Goal: Task Accomplishment & Management: Use online tool/utility

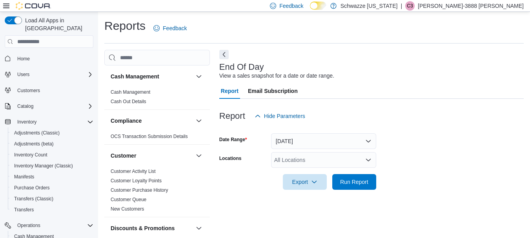
scroll to position [13, 0]
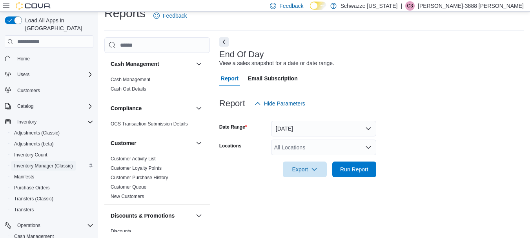
click at [35, 163] on span "Inventory Manager (Classic)" at bounding box center [43, 166] width 59 height 6
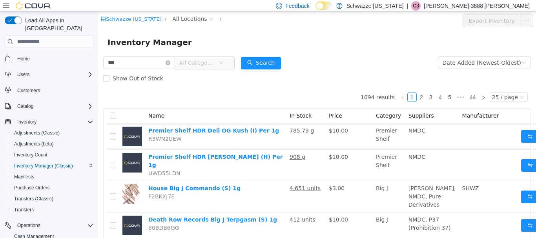
type input "***"
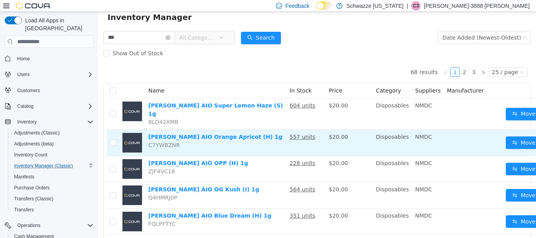
scroll to position [39, 0]
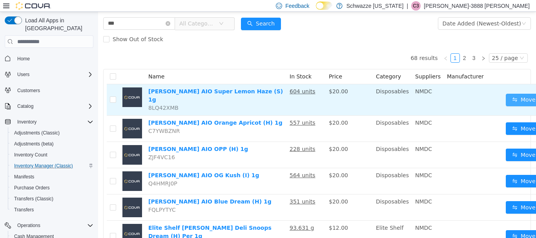
click at [513, 99] on button "Move" at bounding box center [524, 100] width 36 height 13
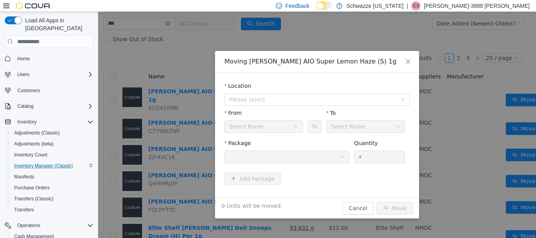
click at [260, 155] on div at bounding box center [284, 157] width 110 height 12
click at [411, 64] on icon "icon: close" at bounding box center [408, 61] width 6 height 6
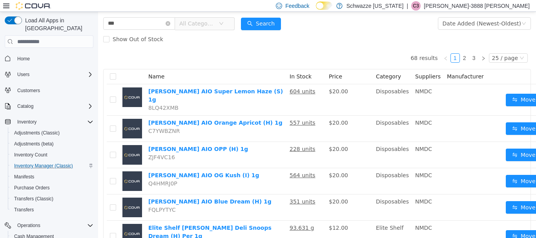
click at [196, 22] on span "All Categories" at bounding box center [197, 24] width 36 height 8
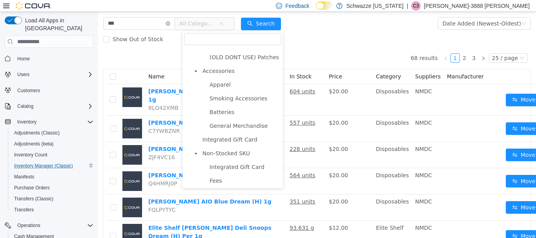
scroll to position [0, 0]
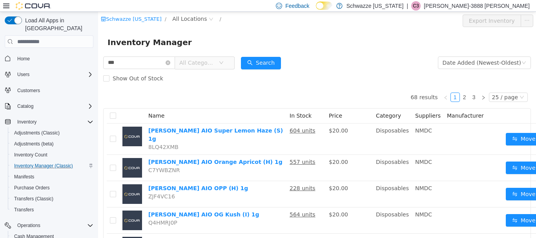
click at [327, 54] on div "Inventory Manager" at bounding box center [317, 42] width 438 height 25
click at [177, 18] on span "All Locations" at bounding box center [189, 19] width 35 height 9
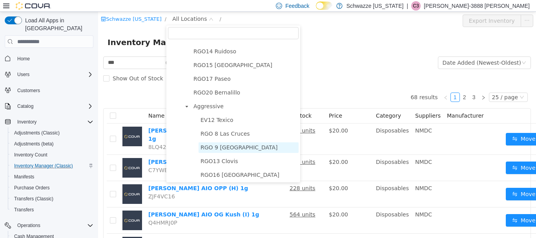
scroll to position [431, 0]
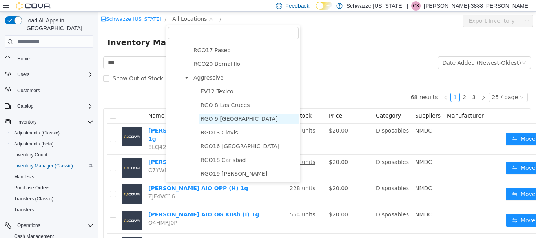
click at [216, 116] on span "RGO 9 [GEOGRAPHIC_DATA]" at bounding box center [239, 119] width 77 height 6
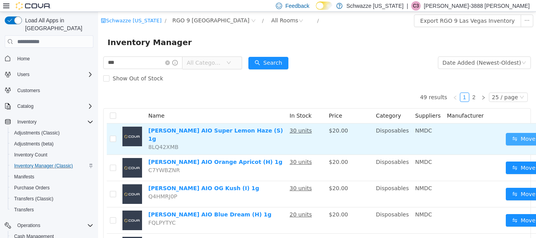
click at [510, 136] on button "Move" at bounding box center [524, 139] width 36 height 13
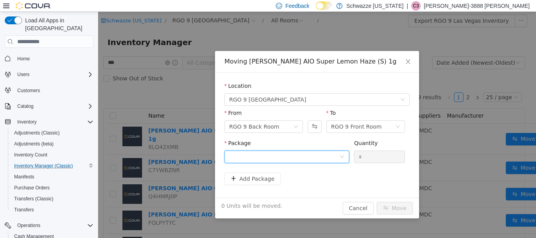
click at [325, 157] on div at bounding box center [284, 157] width 110 height 12
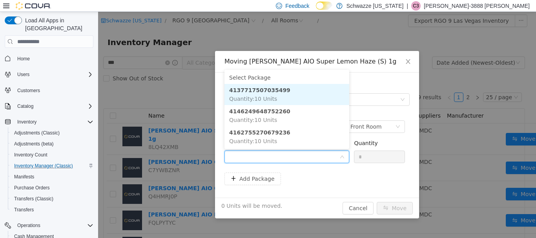
click at [295, 89] on li "4137717507035499 Quantity : 10 Units" at bounding box center [287, 94] width 125 height 21
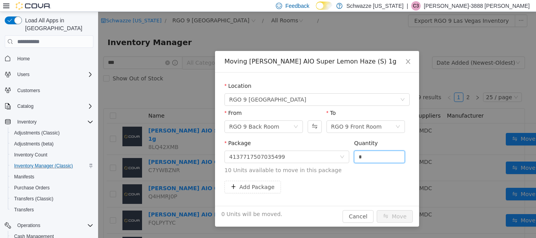
drag, startPoint x: 380, startPoint y: 158, endPoint x: 355, endPoint y: 149, distance: 26.0
click at [361, 155] on input "*" at bounding box center [379, 157] width 50 height 12
drag, startPoint x: 363, startPoint y: 153, endPoint x: 352, endPoint y: 148, distance: 11.4
click at [349, 153] on span "Package 4137717507035499 Quantity * 10 Units available to move in this package" at bounding box center [317, 157] width 185 height 35
type input "**"
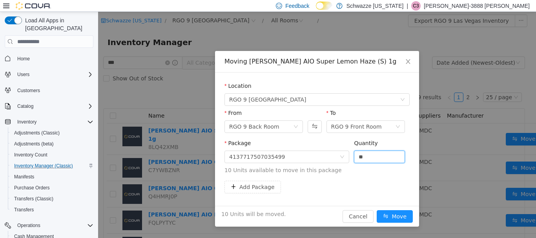
click at [377, 210] on button "Move" at bounding box center [395, 216] width 36 height 13
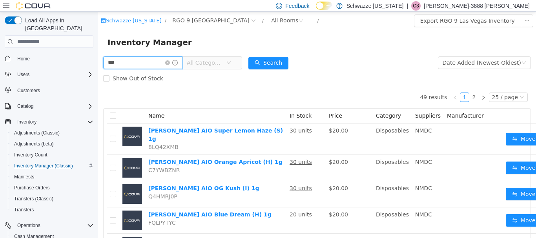
click at [134, 60] on input "***" at bounding box center [142, 63] width 79 height 13
type input "*"
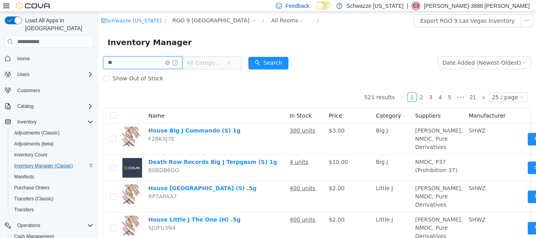
type input "********"
click at [277, 60] on button "Search" at bounding box center [268, 63] width 40 height 13
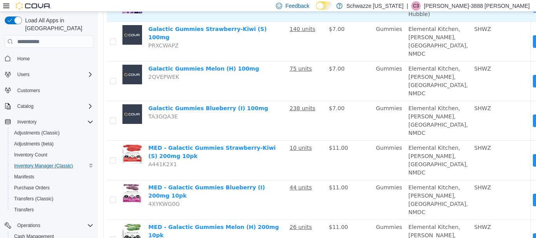
scroll to position [157, 0]
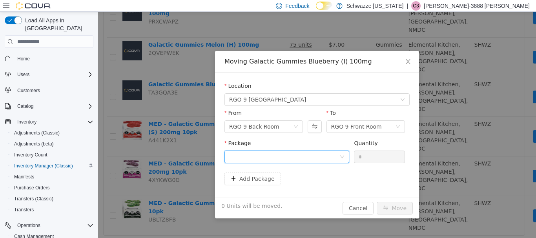
click at [296, 152] on div at bounding box center [284, 157] width 110 height 12
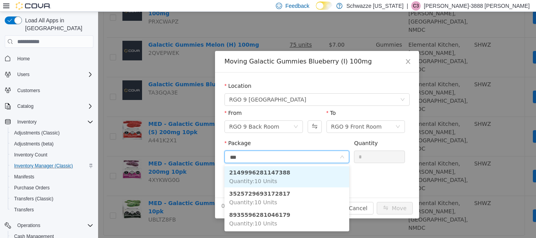
type input "****"
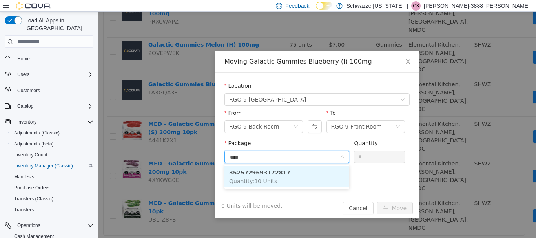
click at [282, 183] on li "3525729693172817 Quantity : 10 Units" at bounding box center [287, 176] width 125 height 21
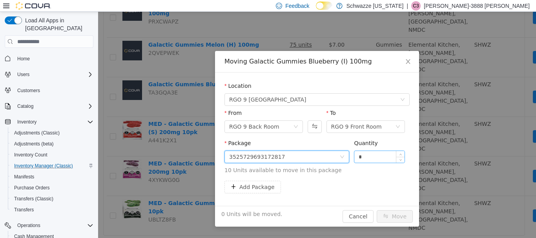
click at [379, 156] on input "*" at bounding box center [379, 157] width 50 height 12
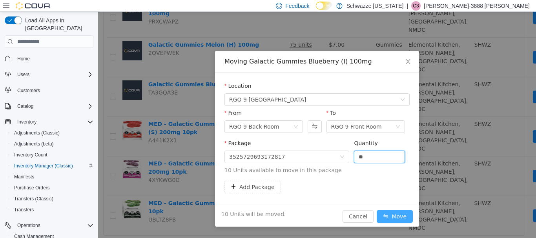
type input "**"
click at [398, 216] on button "Move" at bounding box center [395, 216] width 36 height 13
